Goal: Transaction & Acquisition: Purchase product/service

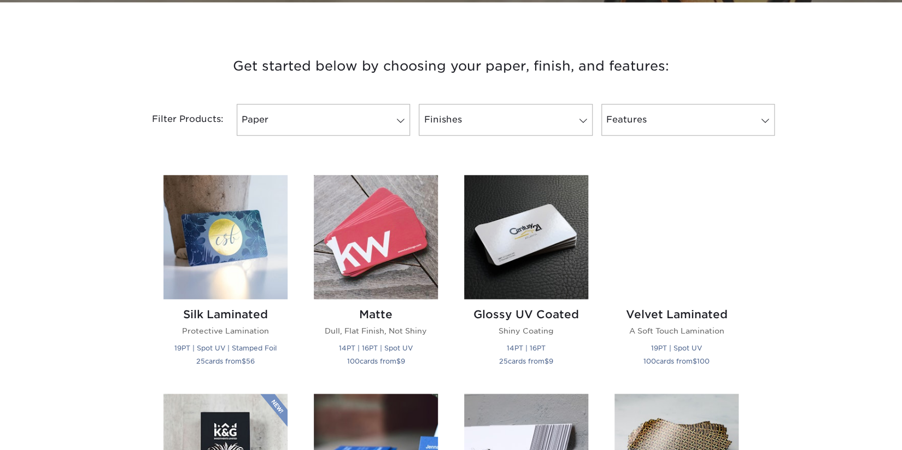
scroll to position [547, 0]
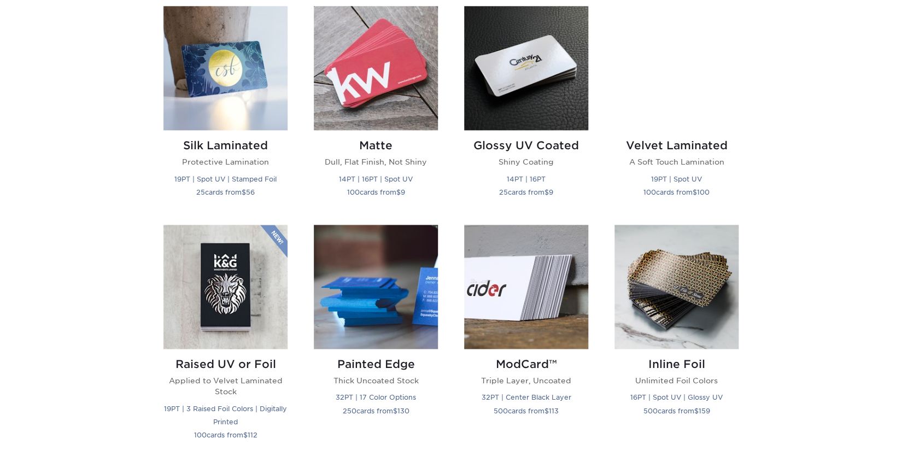
click at [75, 246] on div "Get started below by choosing your paper, finish, and features: Filtered Matche…" at bounding box center [451, 458] width 902 height 1196
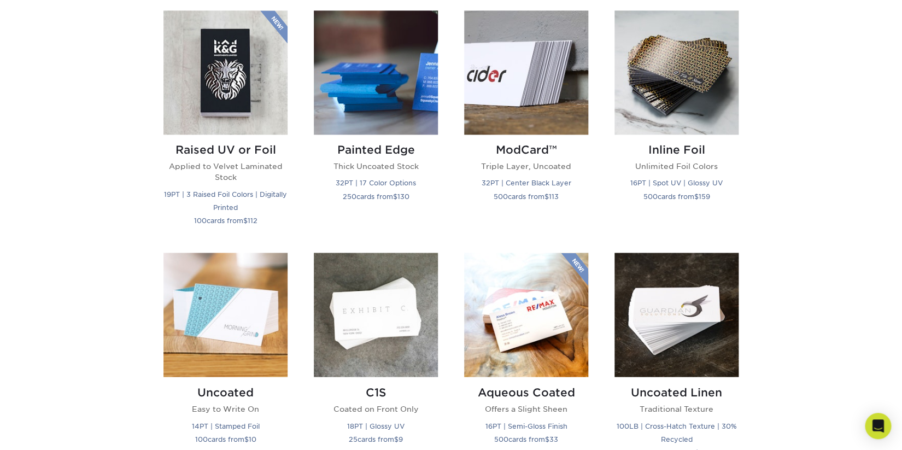
scroll to position [875, 0]
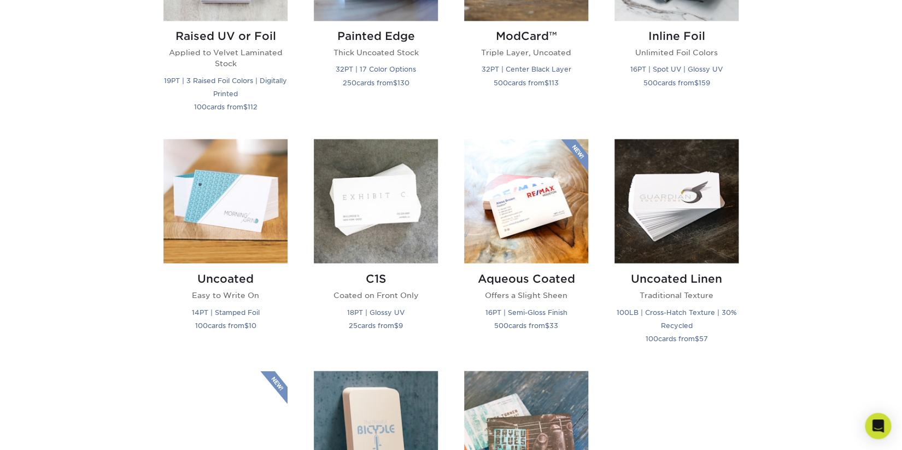
click at [71, 222] on div "Get started below by choosing your paper, finish, and features: Filtered Matche…" at bounding box center [451, 130] width 902 height 1196
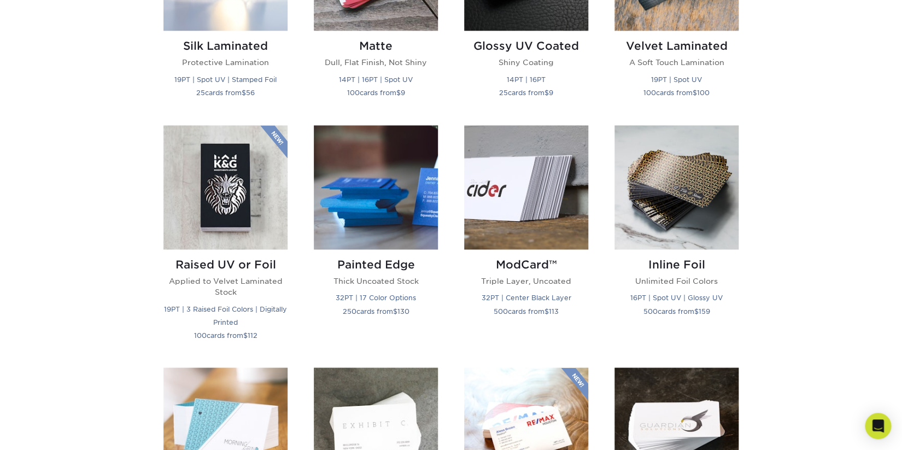
scroll to position [929, 0]
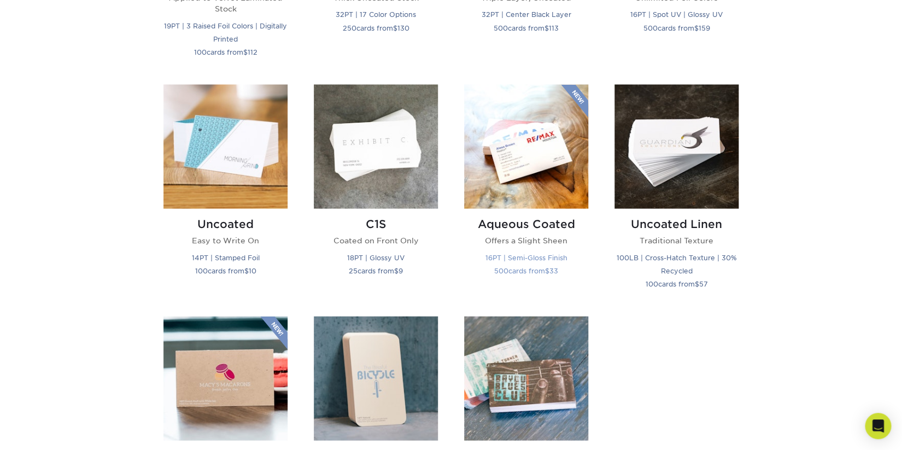
click at [550, 167] on img at bounding box center [526, 146] width 124 height 124
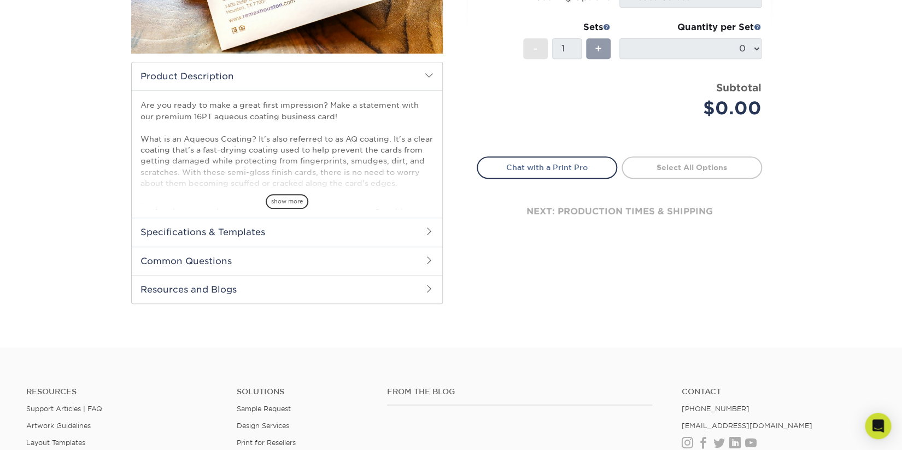
scroll to position [55, 0]
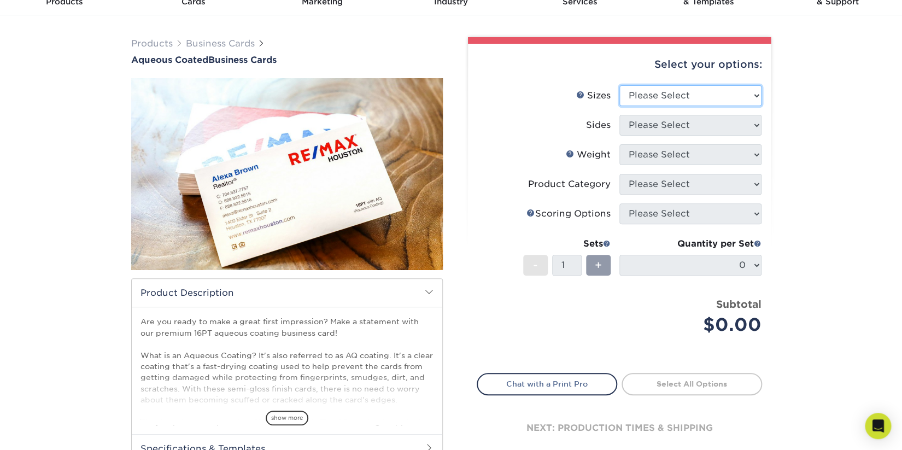
click at [714, 92] on select "Please Select 1.5" x 3.5" - Mini 1.75" x 3.5" - Mini 2" x 3" - Mini 2" x 3.5" -…" at bounding box center [690, 95] width 142 height 21
select select "1.50x3.50"
click at [619, 85] on select "Please Select 1.5" x 3.5" - Mini 1.75" x 3.5" - Mini 2" x 3" - Mini 2" x 3.5" -…" at bounding box center [690, 95] width 142 height 21
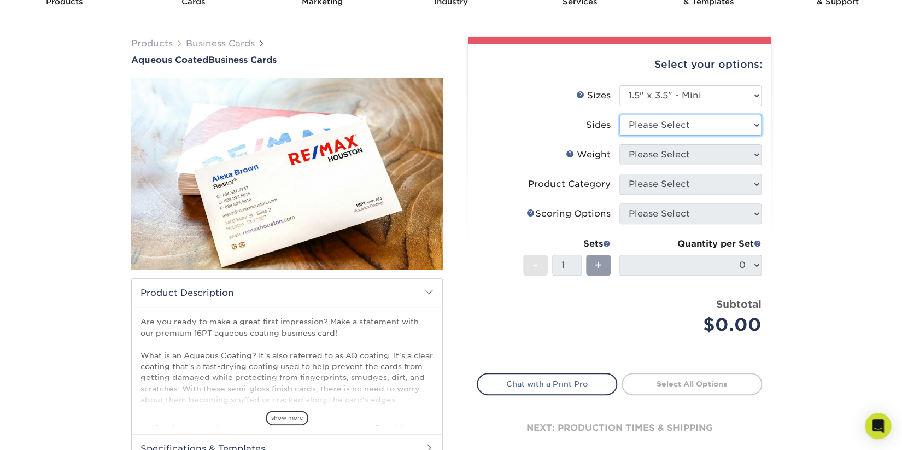
click at [688, 128] on select "Please Select Print Both Sides Print Front Only" at bounding box center [690, 125] width 142 height 21
select select "13abbda7-1d64-4f25-8bb2-c179b224825d"
click at [619, 115] on select "Please Select Print Both Sides Print Front Only" at bounding box center [690, 125] width 142 height 21
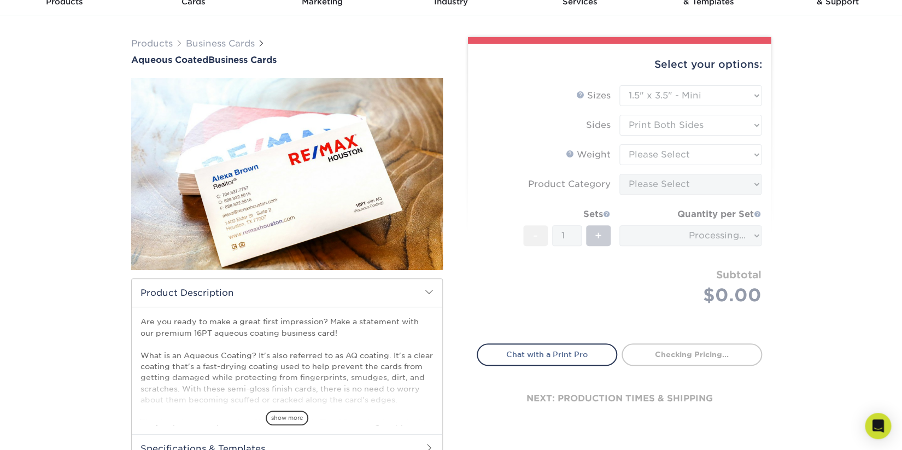
click at [678, 162] on form "Sizes Help Sizes Please Select 1.5" x 3.5" - Mini 1.75" x 3.5" - Mini 2" x 3" -…" at bounding box center [619, 207] width 285 height 245
click at [690, 127] on form "Sizes Help Sizes Please Select 1.5" x 3.5" - Mini 1.75" x 3.5" - Mini 2" x 3" -…" at bounding box center [619, 207] width 285 height 245
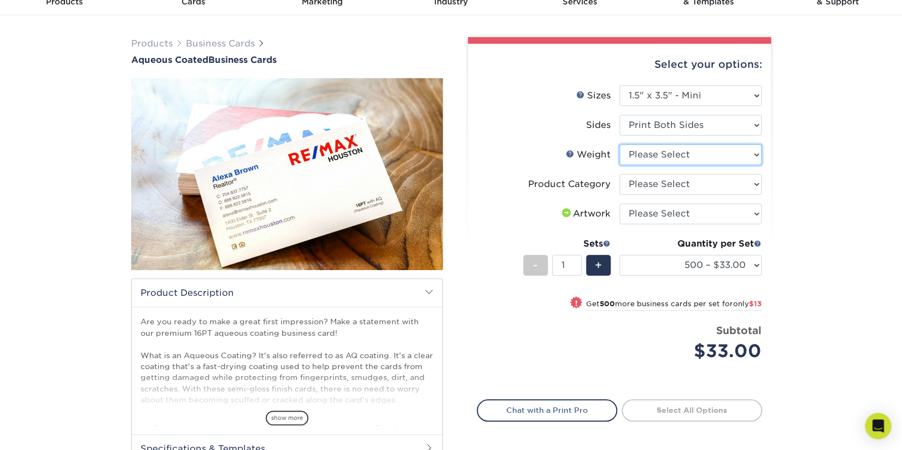
click at [671, 151] on select "Please Select 16PT" at bounding box center [690, 154] width 142 height 21
